Goal: Transaction & Acquisition: Book appointment/travel/reservation

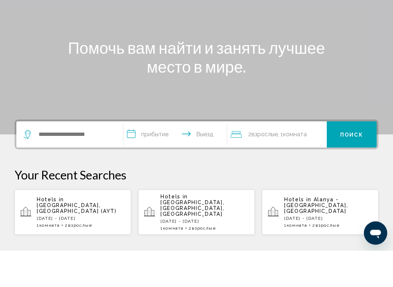
scroll to position [55, 0]
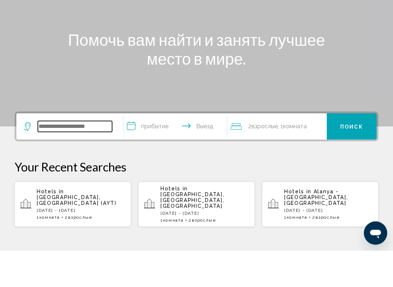
click at [79, 158] on input "Виджет поиска" at bounding box center [75, 163] width 74 height 11
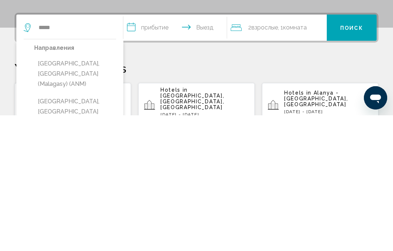
click at [81, 230] on button "[GEOGRAPHIC_DATA], [GEOGRAPHIC_DATA] (AYT)" at bounding box center [75, 247] width 82 height 34
type input "**********"
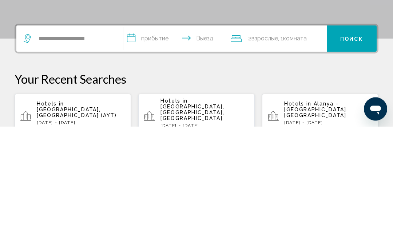
click at [161, 150] on input "**********" at bounding box center [176, 164] width 106 height 28
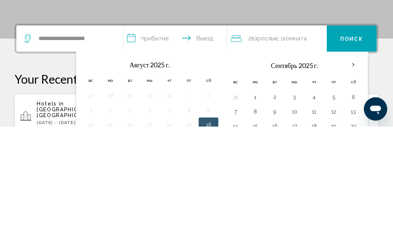
scroll to position [180, 0]
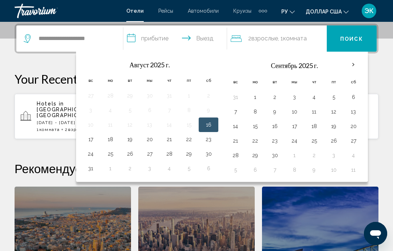
click at [354, 65] on th "В следующем месяце" at bounding box center [353, 65] width 20 height 16
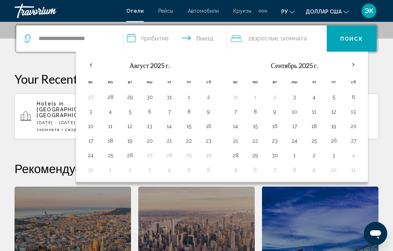
click at [352, 61] on th "В следующем месяце" at bounding box center [353, 65] width 20 height 16
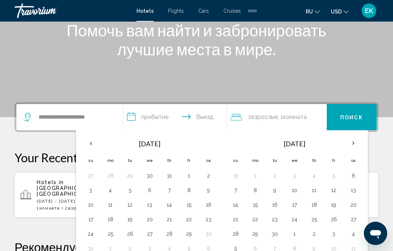
scroll to position [100, 0]
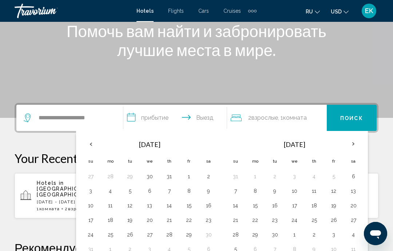
click at [351, 144] on th "Next month" at bounding box center [353, 144] width 20 height 16
click at [89, 139] on th "Previous month" at bounding box center [91, 144] width 20 height 16
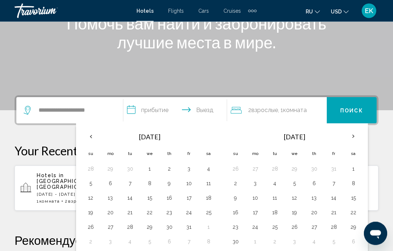
scroll to position [111, 0]
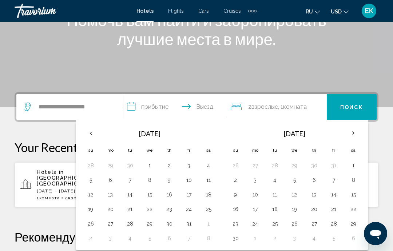
click at [148, 164] on button "1" at bounding box center [150, 165] width 12 height 10
click at [190, 177] on button "10" at bounding box center [189, 180] width 12 height 10
type input "**********"
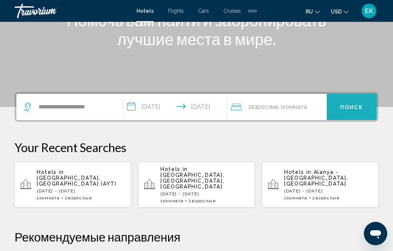
click at [360, 107] on span "Поиск" at bounding box center [351, 107] width 23 height 6
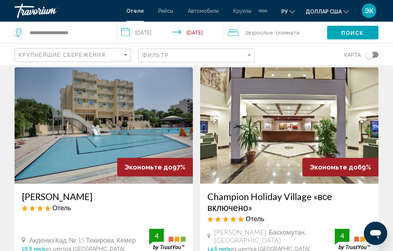
scroll to position [20, 0]
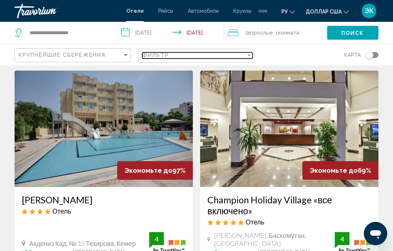
click at [241, 56] on div "Фильтр" at bounding box center [194, 55] width 104 height 6
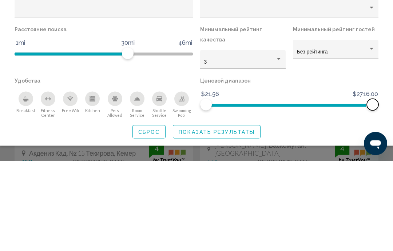
scroll to position [111, 0]
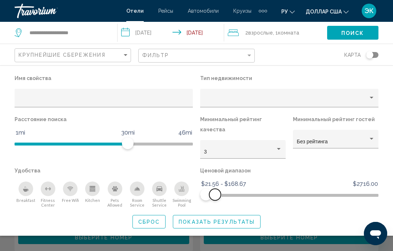
scroll to position [140, 0]
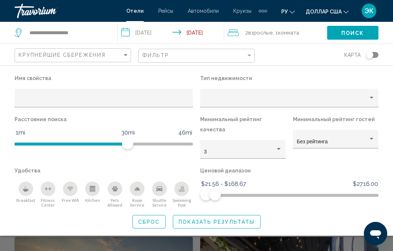
click at [239, 219] on span "Показать результаты" at bounding box center [216, 222] width 76 height 6
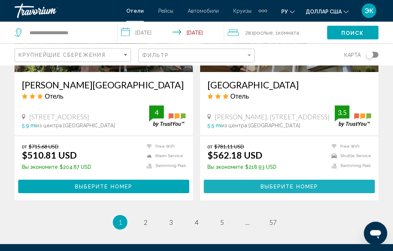
scroll to position [1473, 0]
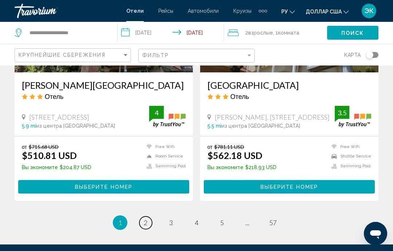
click at [147, 226] on font "2" at bounding box center [146, 222] width 4 height 8
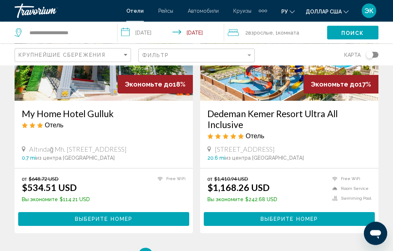
scroll to position [1415, 0]
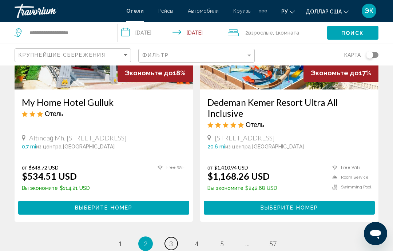
click at [166, 247] on link "страница 3" at bounding box center [171, 243] width 13 height 13
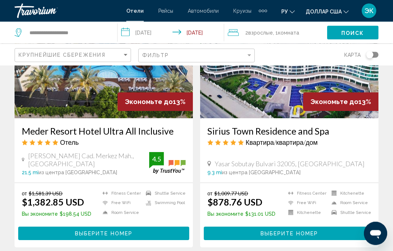
scroll to position [349, 0]
click at [334, 133] on h3 "Sirius Town Residence and Spa" at bounding box center [289, 130] width 164 height 11
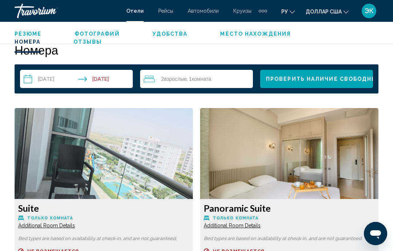
scroll to position [1028, 0]
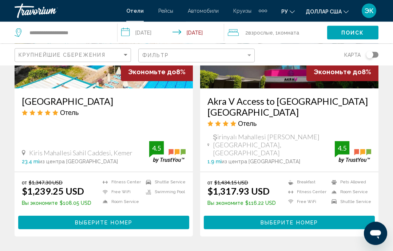
scroll to position [1430, 0]
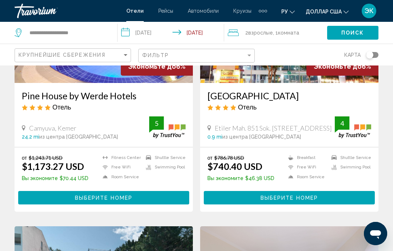
scroll to position [373, 0]
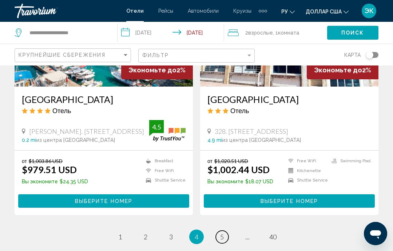
click at [224, 235] on link "page 5" at bounding box center [222, 236] width 13 height 13
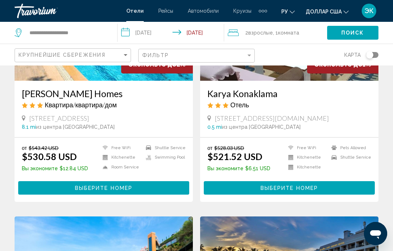
scroll to position [123, 0]
